Goal: Task Accomplishment & Management: Use online tool/utility

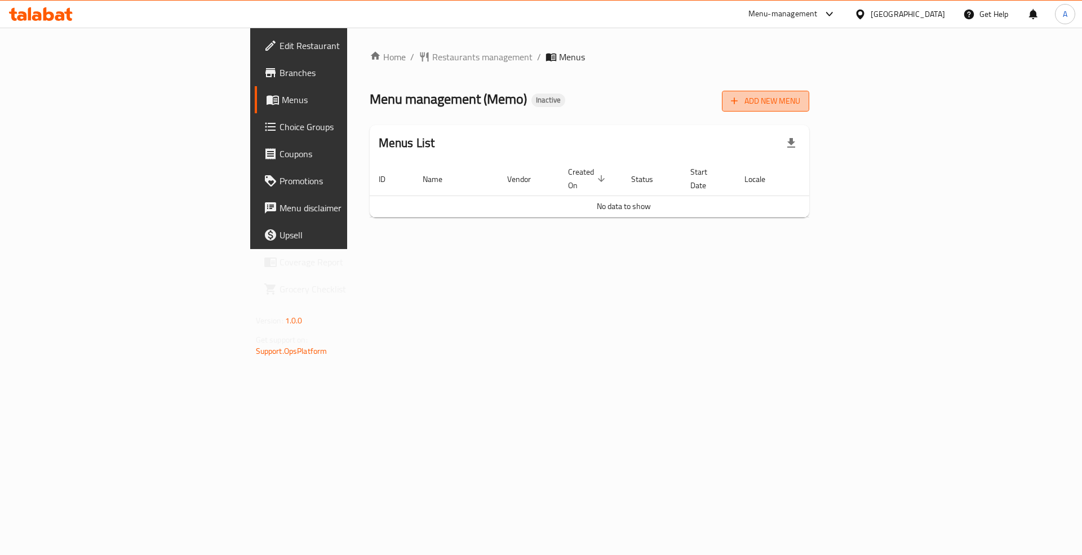
click at [809, 111] on button "Add New Menu" at bounding box center [765, 101] width 87 height 21
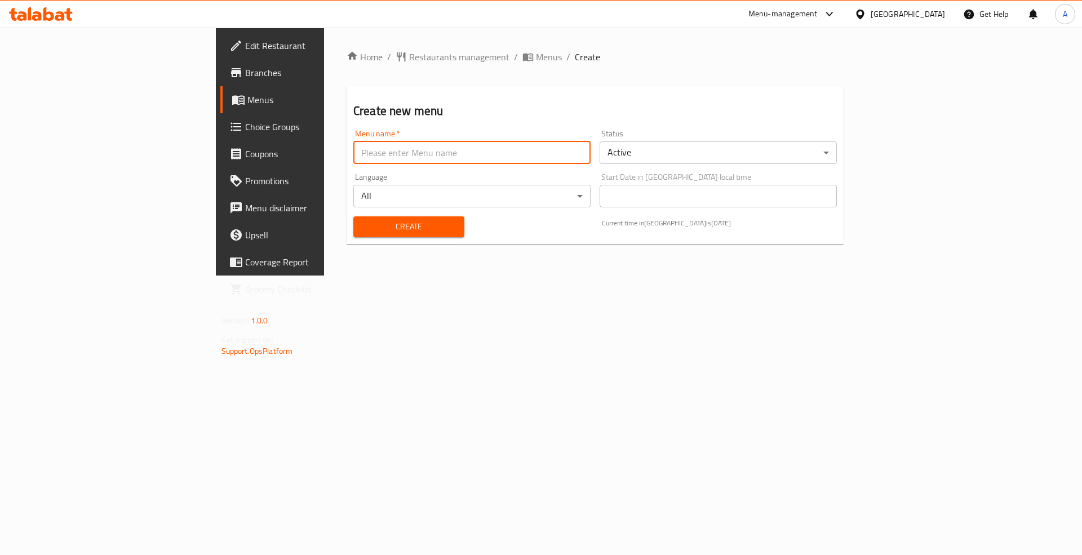
click at [478, 156] on input "text" at bounding box center [471, 152] width 237 height 23
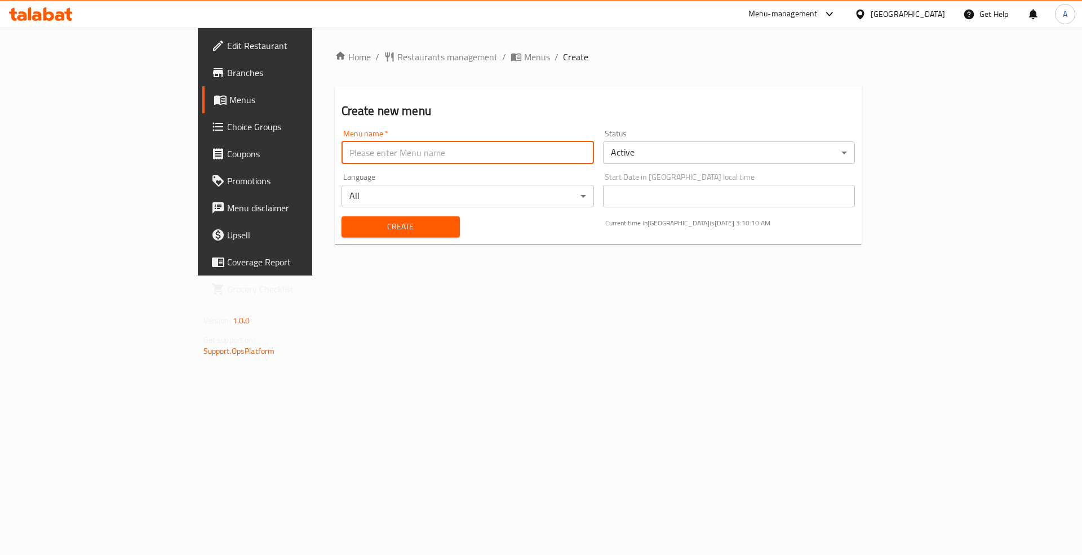
type input "Menu"
click at [351, 223] on span "Create" at bounding box center [401, 227] width 100 height 14
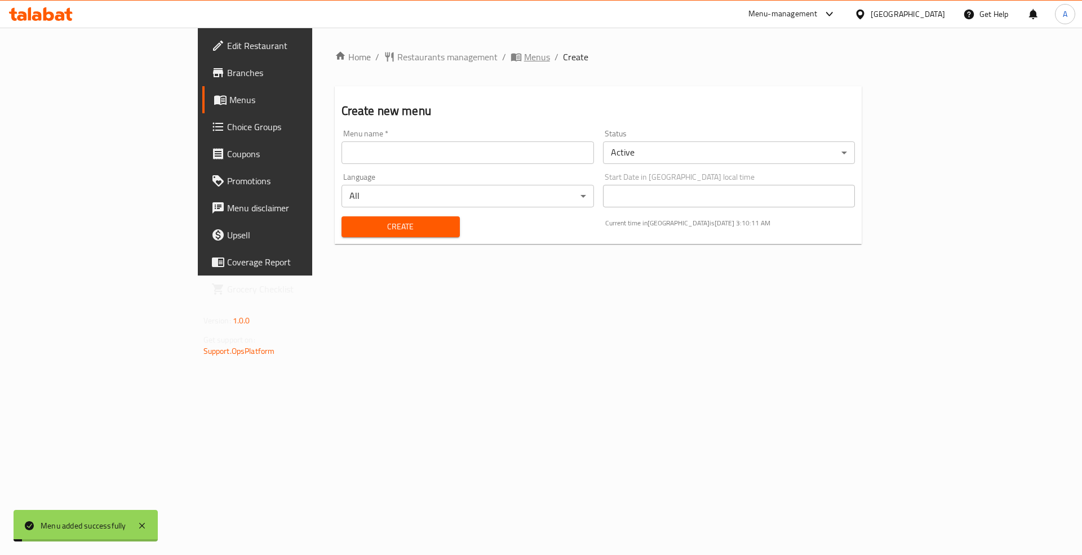
click at [524, 54] on span "Menus" at bounding box center [537, 57] width 26 height 14
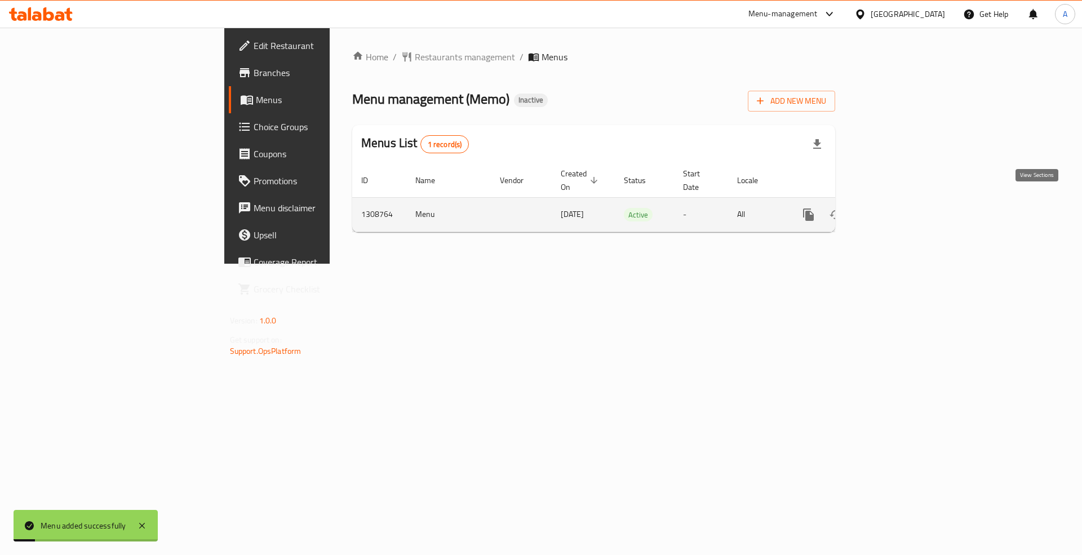
click at [903, 201] on link "enhanced table" at bounding box center [889, 214] width 27 height 27
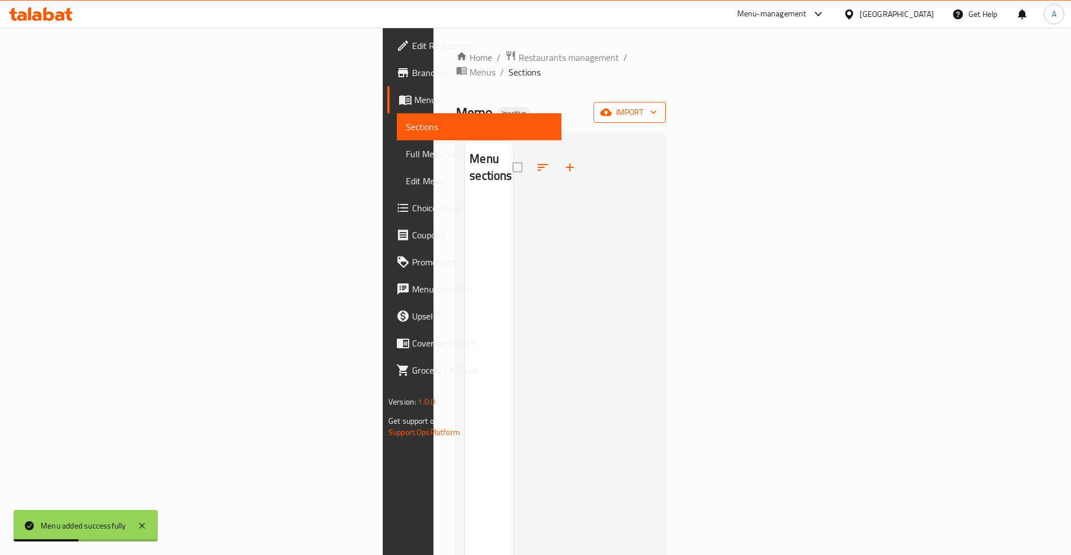
click at [611, 109] on icon "button" at bounding box center [605, 112] width 11 height 7
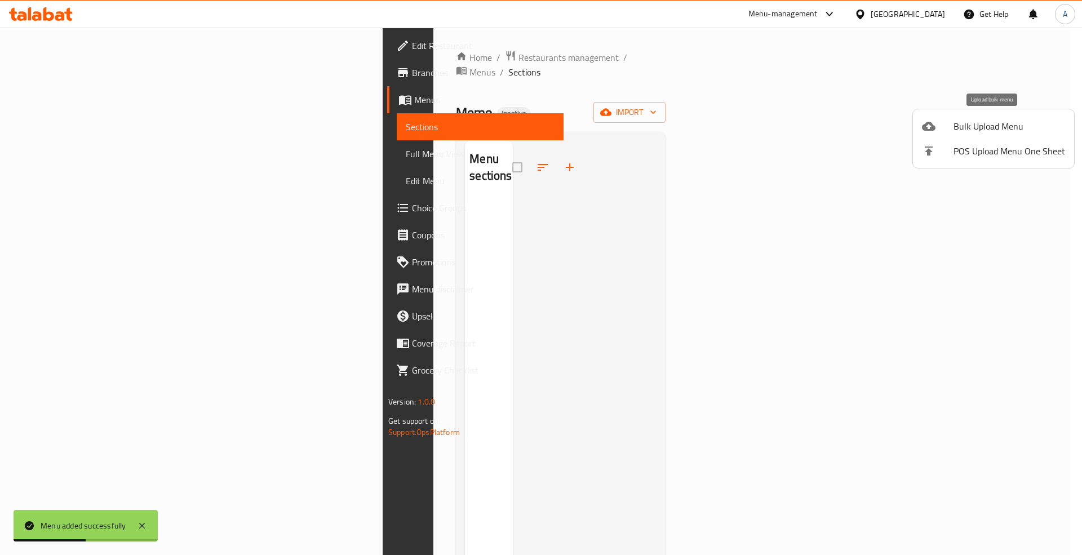
click at [965, 119] on span "Bulk Upload Menu" at bounding box center [1009, 126] width 112 height 14
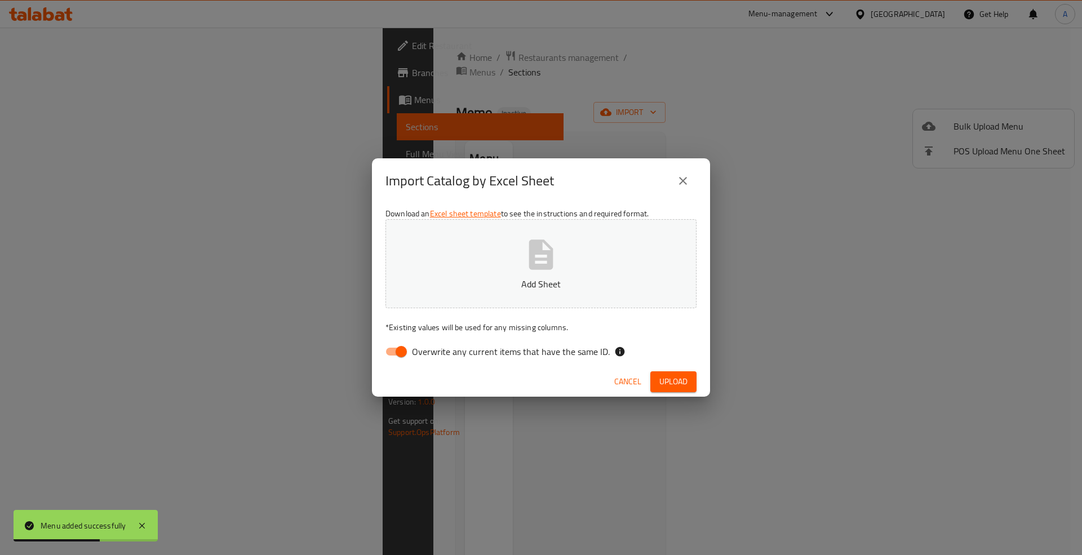
click at [564, 363] on div "Download an Excel sheet template to see the instructions and required format. A…" at bounding box center [541, 284] width 338 height 163
click at [571, 354] on span "Overwrite any current items that have the same ID." at bounding box center [511, 352] width 198 height 14
click at [433, 354] on input "Overwrite any current items that have the same ID." at bounding box center [401, 351] width 64 height 21
checkbox input "false"
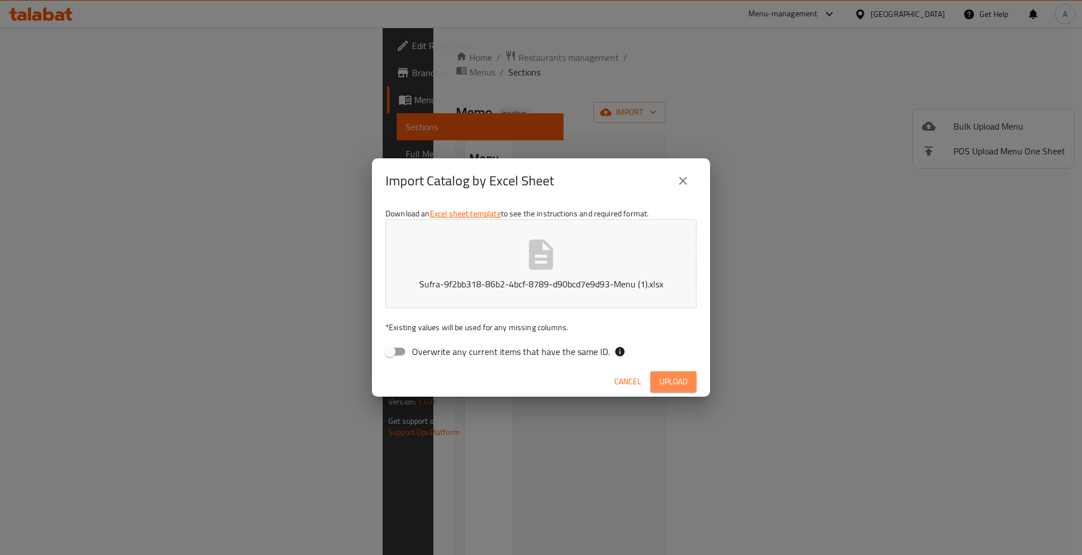
click at [672, 383] on span "Upload" at bounding box center [673, 382] width 28 height 14
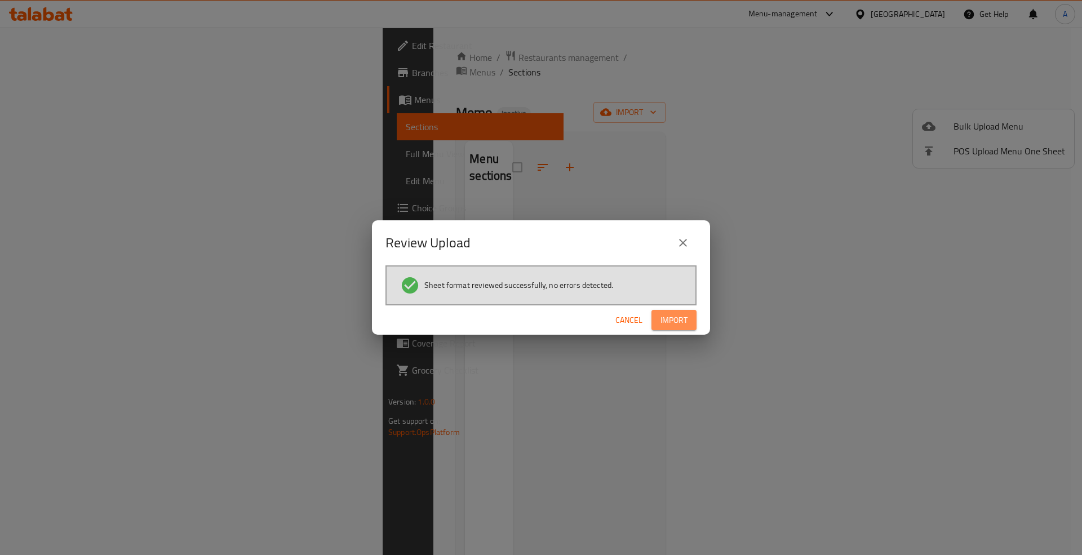
click at [685, 317] on span "Import" at bounding box center [673, 320] width 27 height 14
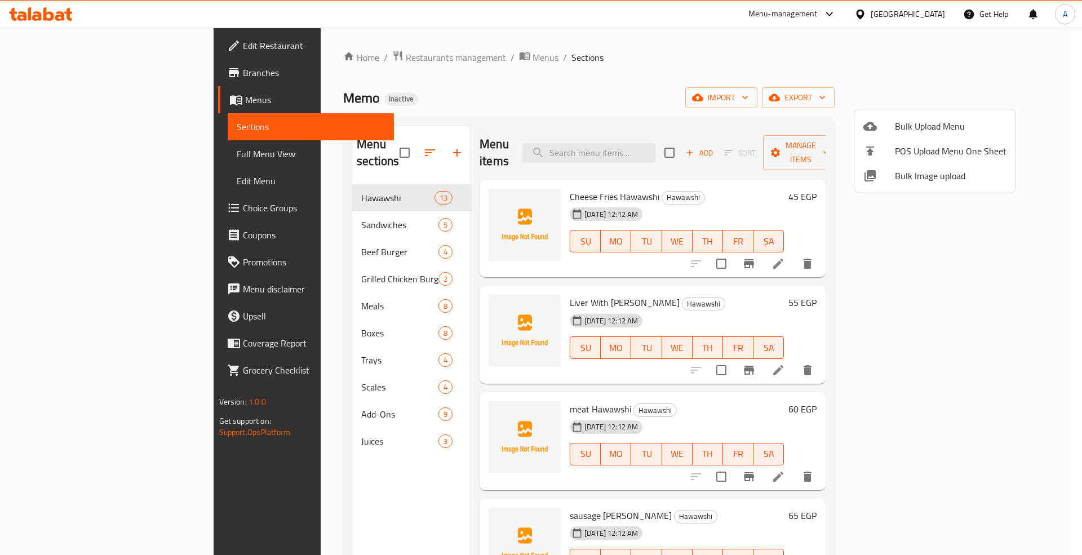
click at [69, 152] on div at bounding box center [541, 277] width 1082 height 555
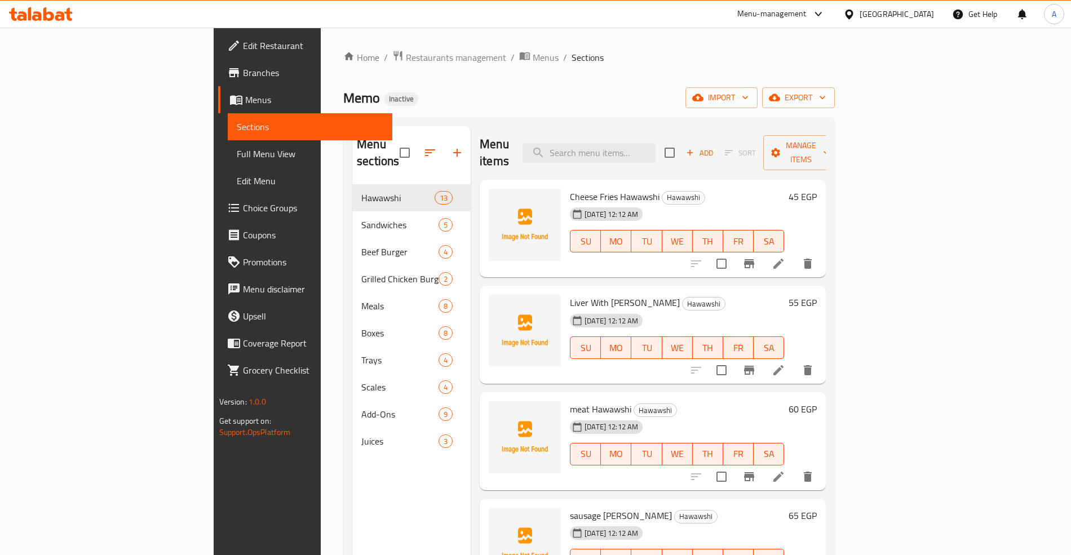
click at [237, 152] on span "Full Menu View" at bounding box center [310, 154] width 147 height 14
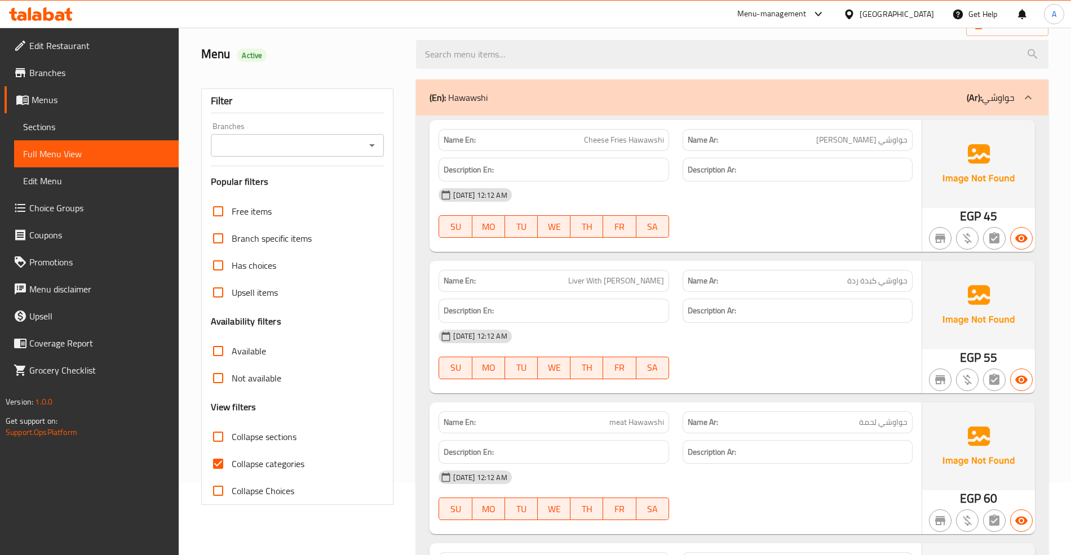
scroll to position [150, 0]
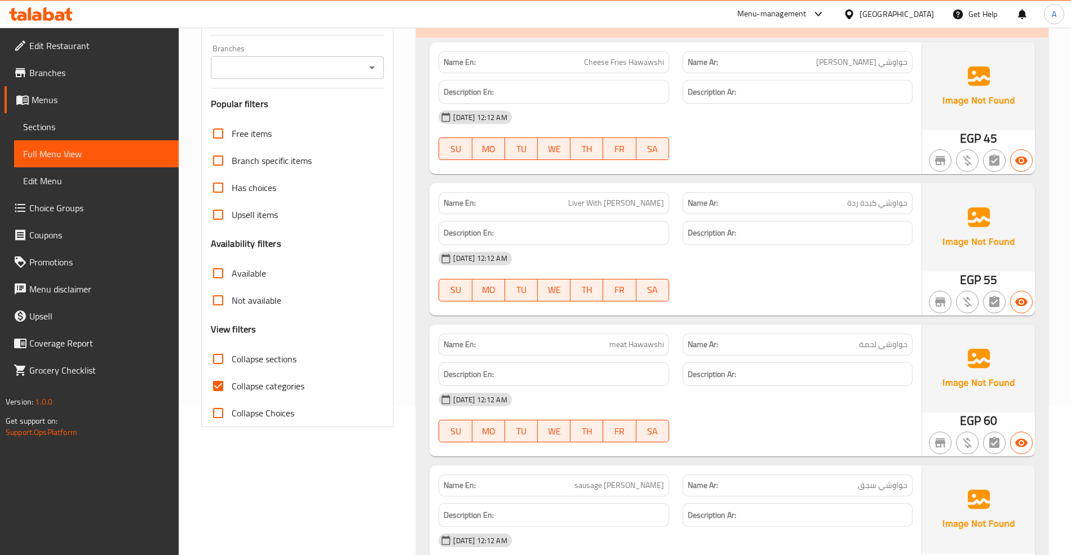
click at [268, 391] on span "Collapse categories" at bounding box center [268, 386] width 73 height 14
click at [232, 391] on input "Collapse categories" at bounding box center [218, 385] width 27 height 27
checkbox input "false"
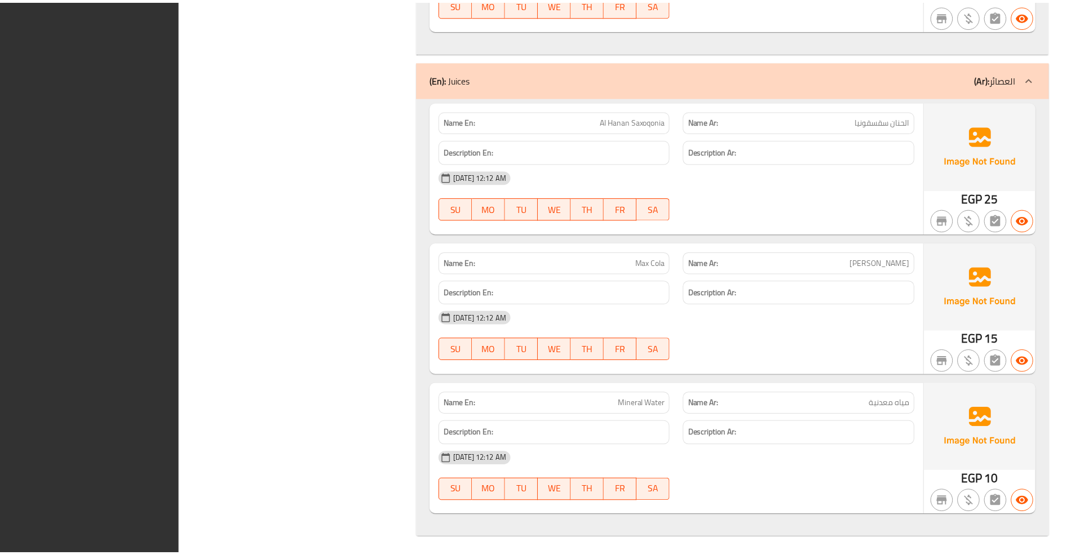
scroll to position [9744, 0]
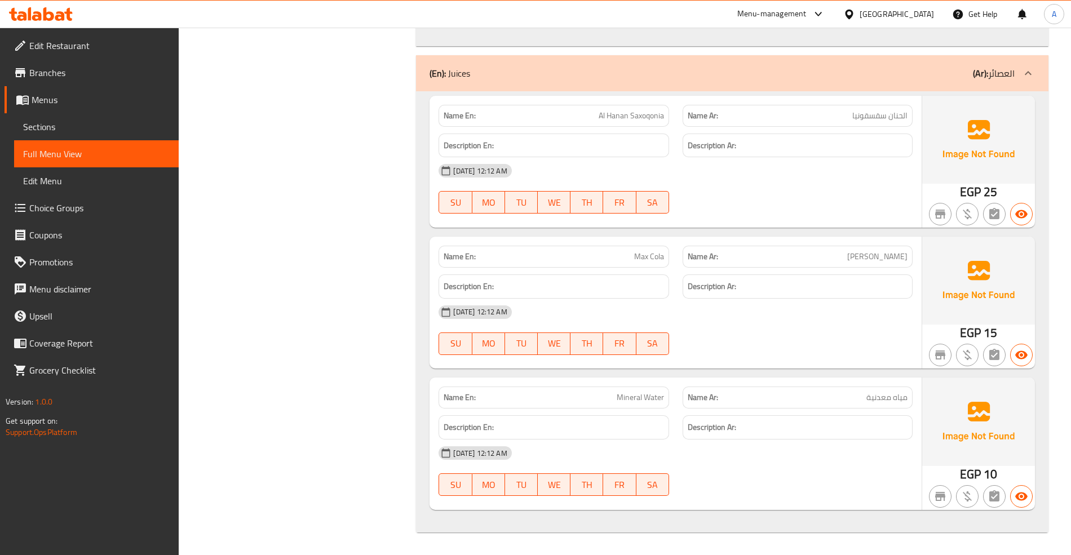
click at [68, 74] on span "Branches" at bounding box center [99, 73] width 140 height 14
